Goal: Task Accomplishment & Management: Use online tool/utility

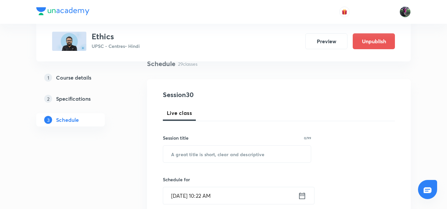
scroll to position [60, 0]
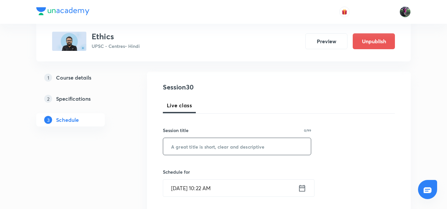
click at [210, 145] on input "text" at bounding box center [237, 146] width 148 height 17
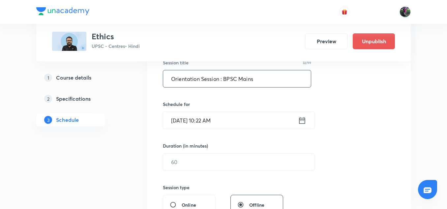
scroll to position [128, 0]
type input "Orientation Session : BPSC Mains"
click at [199, 121] on input "[DATE] 10:22 AM" at bounding box center [230, 119] width 135 height 17
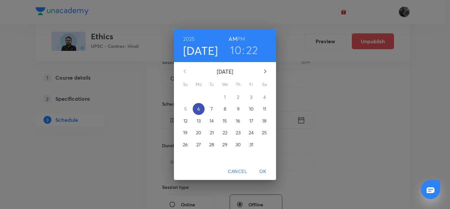
click at [199, 111] on p "6" at bounding box center [198, 108] width 3 height 7
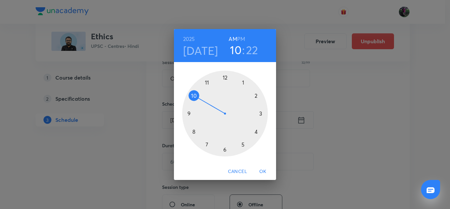
click at [208, 82] on div at bounding box center [225, 114] width 86 height 86
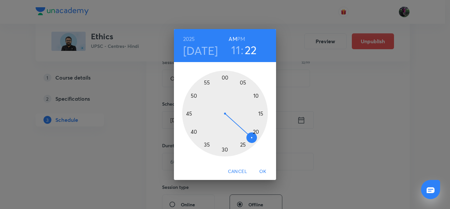
click at [225, 77] on div at bounding box center [225, 114] width 86 height 86
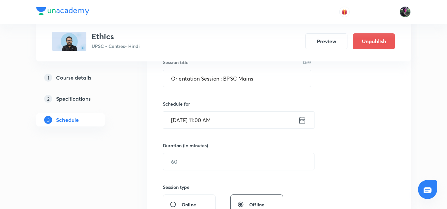
scroll to position [158, 0]
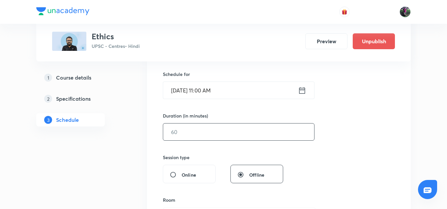
click at [180, 129] on input "text" at bounding box center [238, 131] width 151 height 17
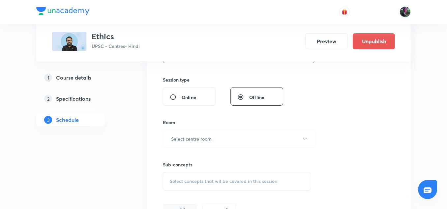
scroll to position [258, 0]
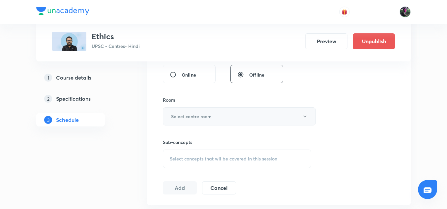
type input "120"
click at [192, 117] on h6 "Select centre room" at bounding box center [191, 116] width 41 height 7
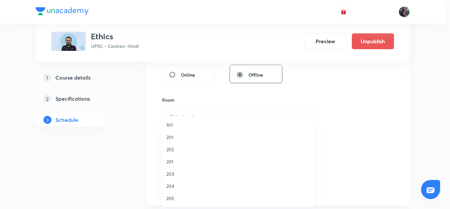
click at [170, 186] on span "204" at bounding box center [238, 185] width 144 height 7
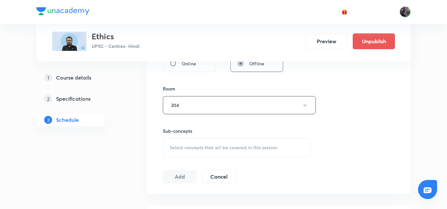
scroll to position [269, 0]
click at [178, 105] on button "204" at bounding box center [239, 105] width 153 height 18
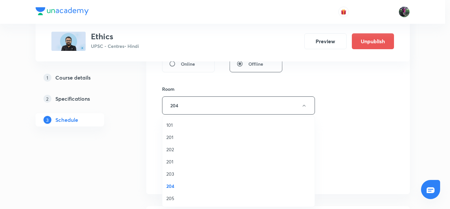
click at [169, 173] on span "203" at bounding box center [238, 173] width 144 height 7
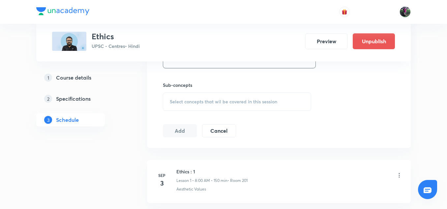
scroll to position [315, 0]
click at [219, 100] on span "Select concepts that wil be covered in this session" at bounding box center [223, 101] width 107 height 5
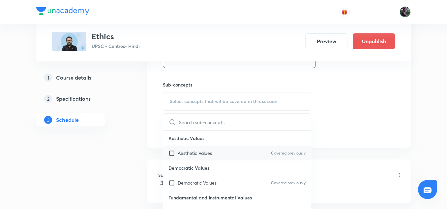
click at [191, 155] on p "Aesthetic Values" at bounding box center [195, 152] width 34 height 7
checkbox input "true"
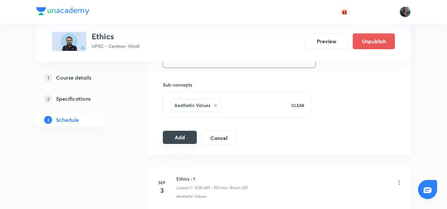
click at [179, 137] on button "Add" at bounding box center [180, 136] width 34 height 13
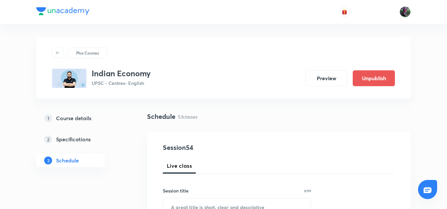
scroll to position [2122, 0]
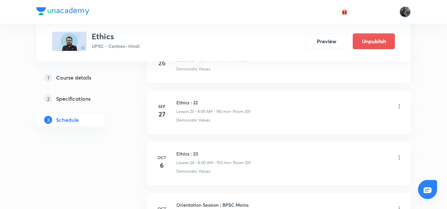
scroll to position [1507, 0]
